Goal: Task Accomplishment & Management: Manage account settings

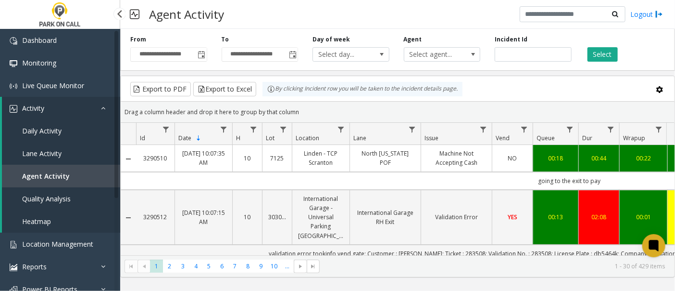
scroll to position [188, 0]
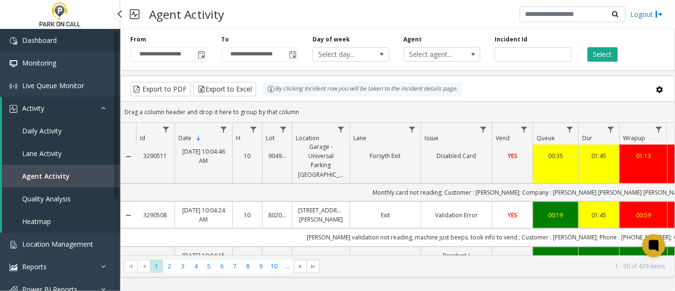
drag, startPoint x: 0, startPoint y: 0, endPoint x: 25, endPoint y: 38, distance: 45.1
click at [25, 38] on span "Dashboard" at bounding box center [39, 40] width 35 height 9
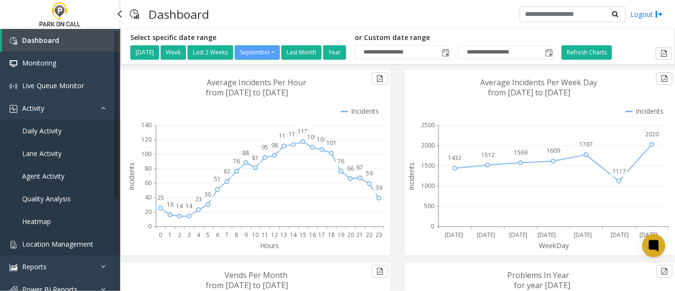
click at [62, 242] on span "Location Management" at bounding box center [57, 243] width 71 height 9
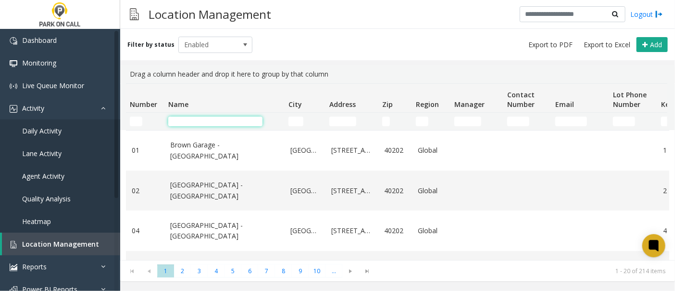
click at [199, 120] on input "Name Filter" at bounding box center [215, 121] width 94 height 10
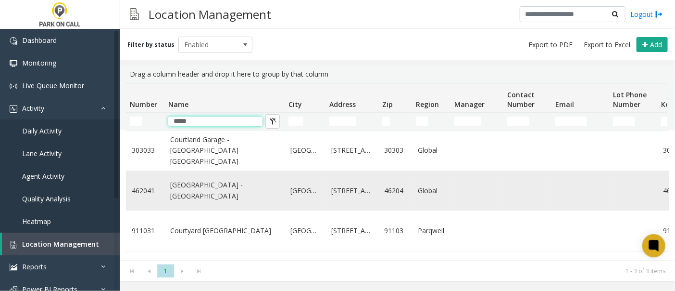
type input "*****"
click at [193, 197] on link "[GEOGRAPHIC_DATA] - [GEOGRAPHIC_DATA]" at bounding box center [224, 190] width 109 height 22
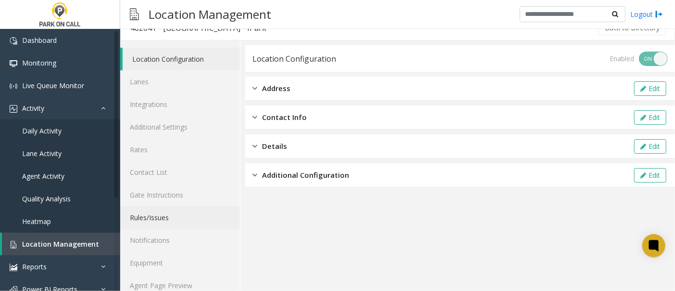
scroll to position [26, 0]
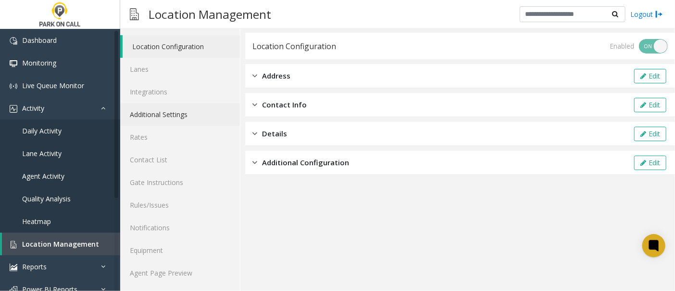
click at [162, 114] on link "Additional Settings" at bounding box center [180, 114] width 120 height 23
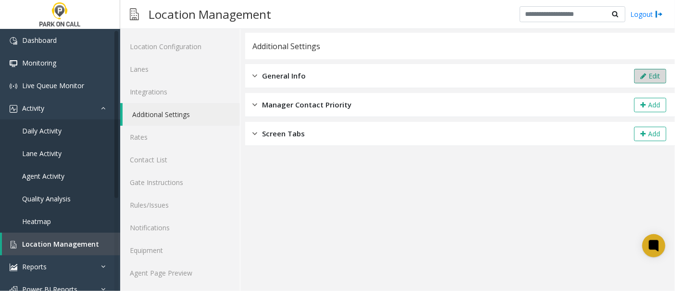
click at [646, 75] on button "Edit" at bounding box center [651, 76] width 32 height 14
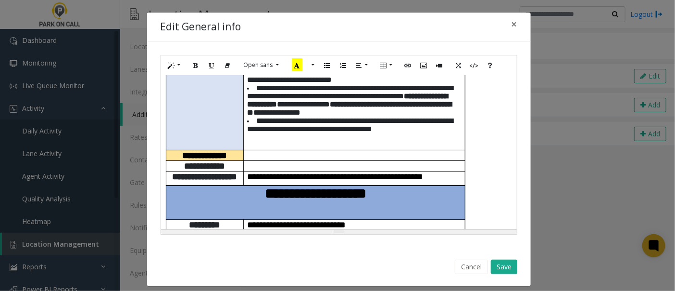
scroll to position [320, 0]
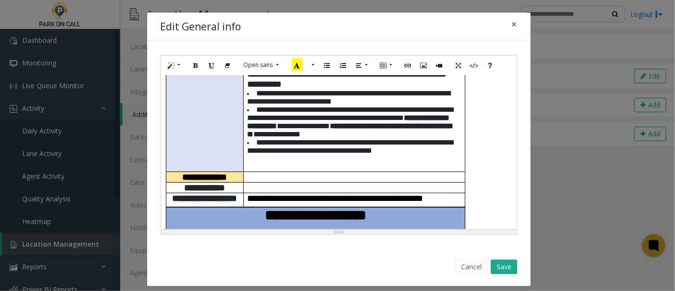
click at [493, 166] on div "**********" at bounding box center [339, 152] width 356 height 154
paste div
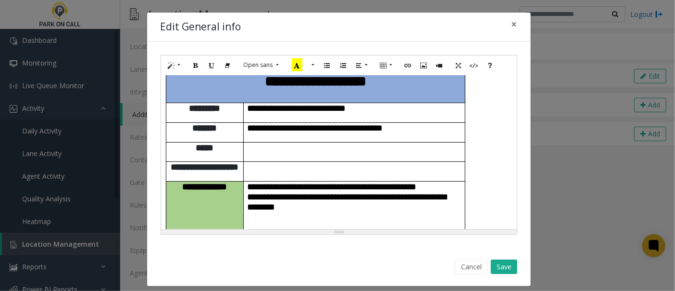
scroll to position [0, 0]
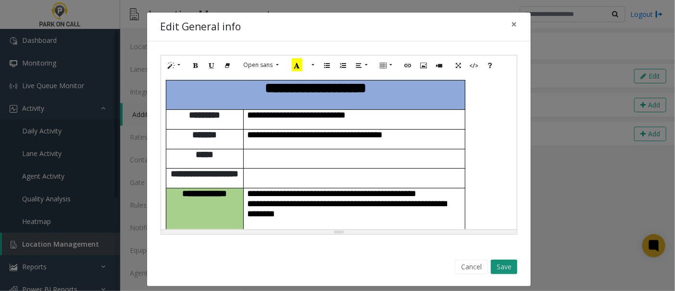
click at [496, 261] on button "Save" at bounding box center [504, 266] width 26 height 14
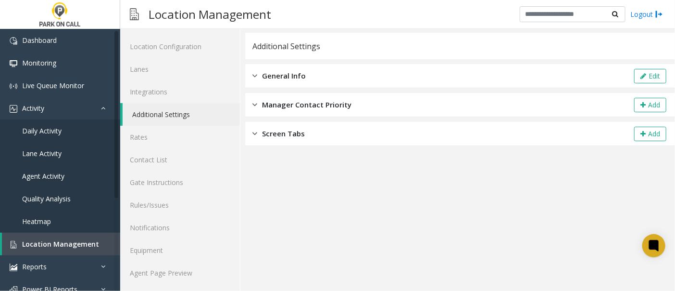
click at [624, 41] on div "Additional Settings" at bounding box center [460, 46] width 430 height 26
click at [644, 73] on button "Edit" at bounding box center [651, 76] width 32 height 14
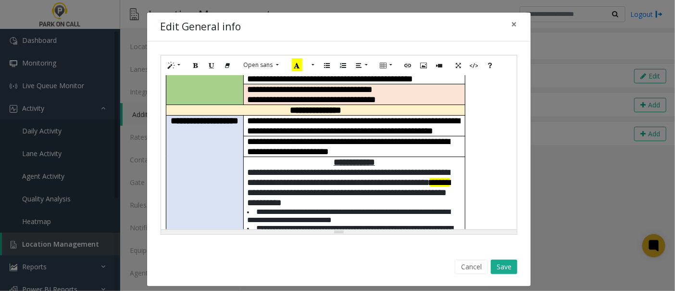
scroll to position [267, 0]
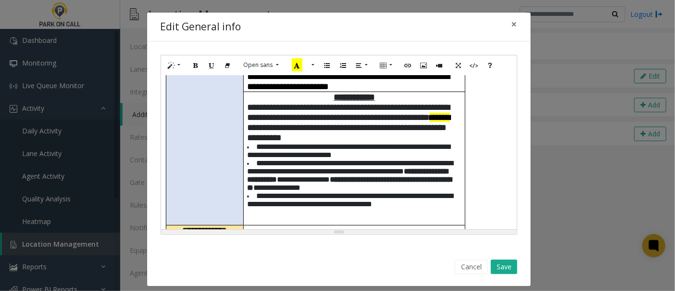
click at [247, 225] on p at bounding box center [354, 228] width 215 height 7
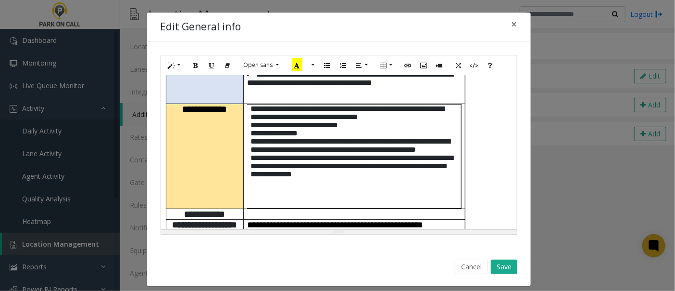
scroll to position [407, 0]
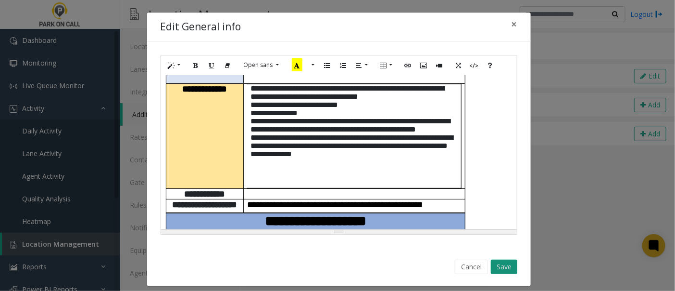
click at [507, 265] on button "Save" at bounding box center [504, 266] width 26 height 14
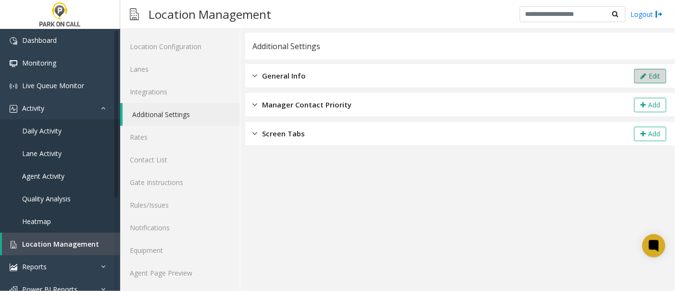
click at [645, 71] on button "Edit" at bounding box center [651, 76] width 32 height 14
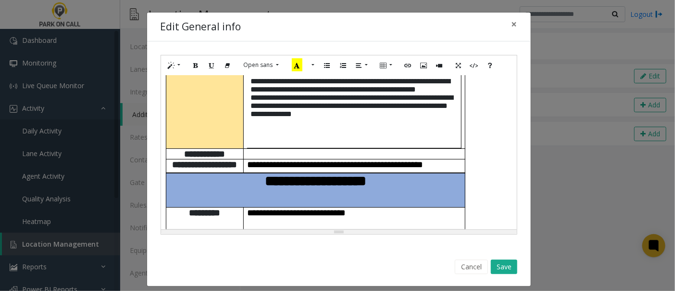
scroll to position [460, 0]
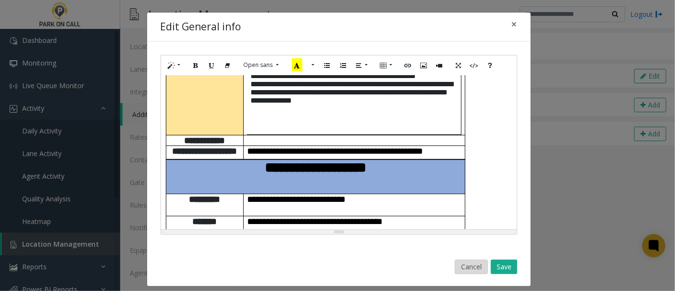
click at [474, 270] on button "Cancel" at bounding box center [471, 266] width 33 height 14
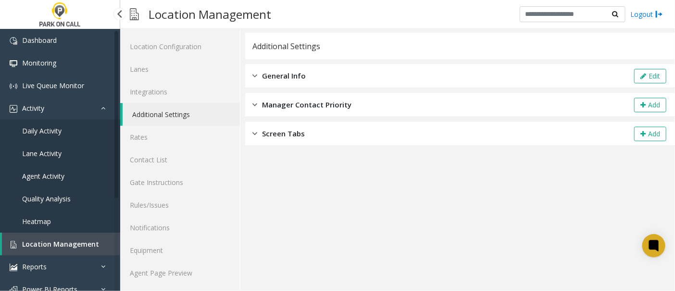
click at [43, 177] on span "Agent Activity" at bounding box center [43, 175] width 42 height 9
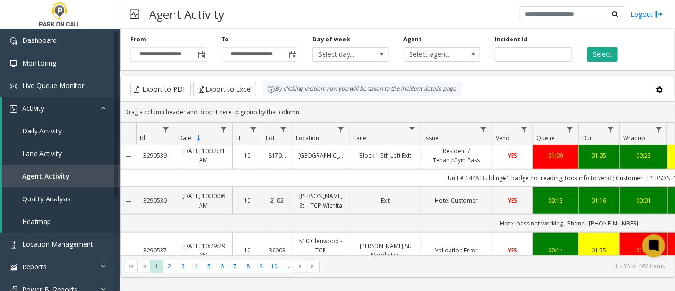
scroll to position [427, 0]
